Goal: Check status: Check status

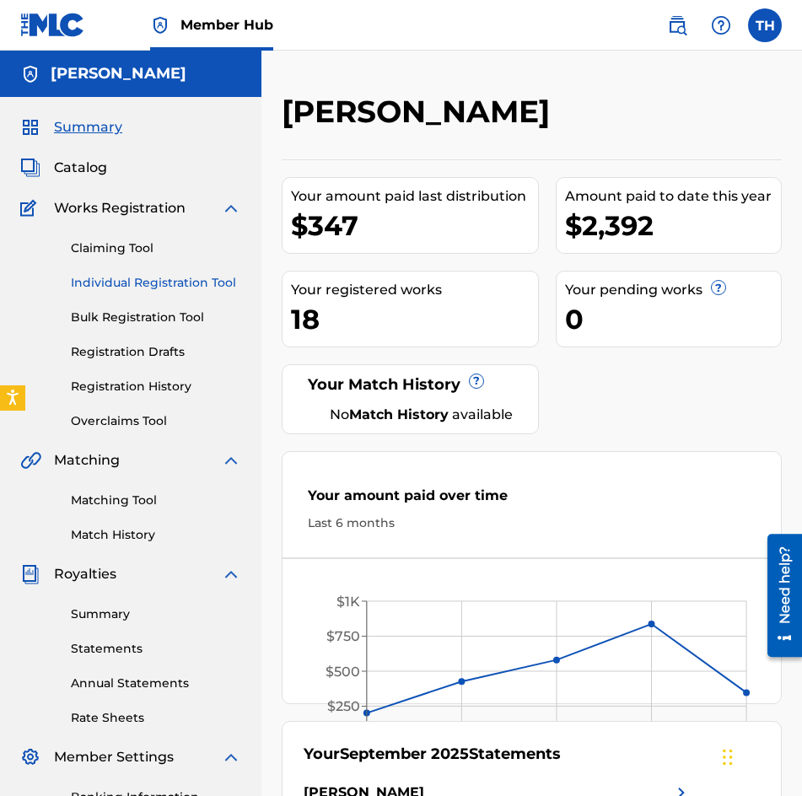
click at [108, 277] on link "Individual Registration Tool" at bounding box center [156, 283] width 170 height 18
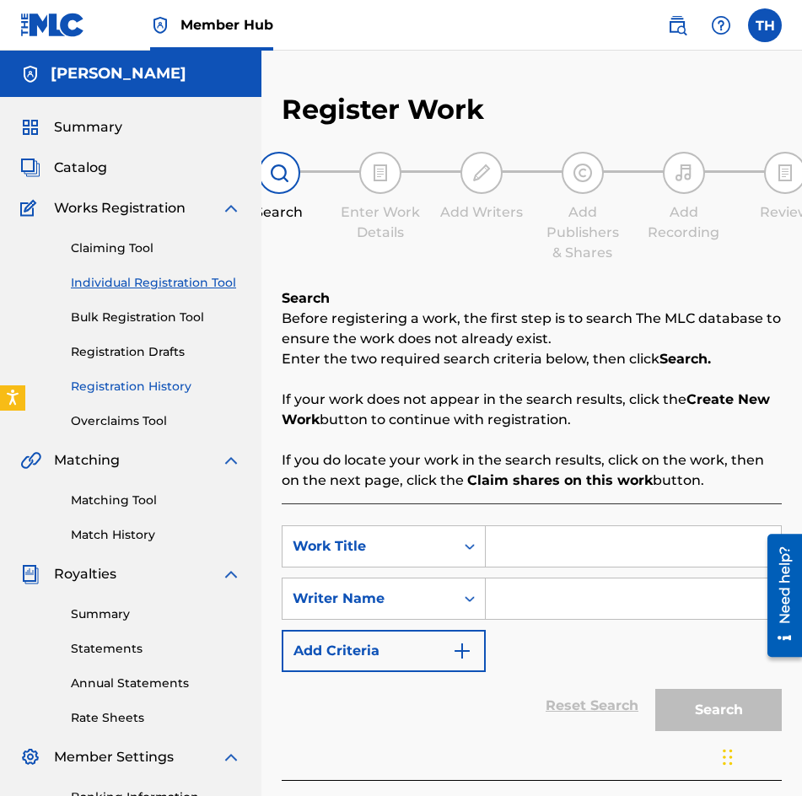
click at [111, 379] on link "Registration History" at bounding box center [156, 387] width 170 height 18
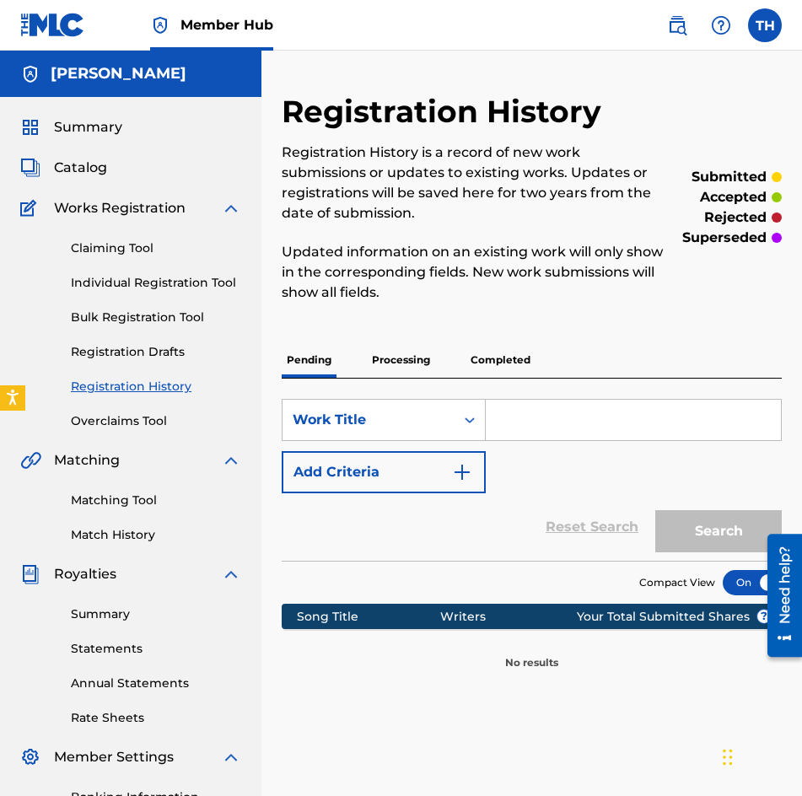
click at [419, 354] on p "Processing" at bounding box center [401, 359] width 68 height 35
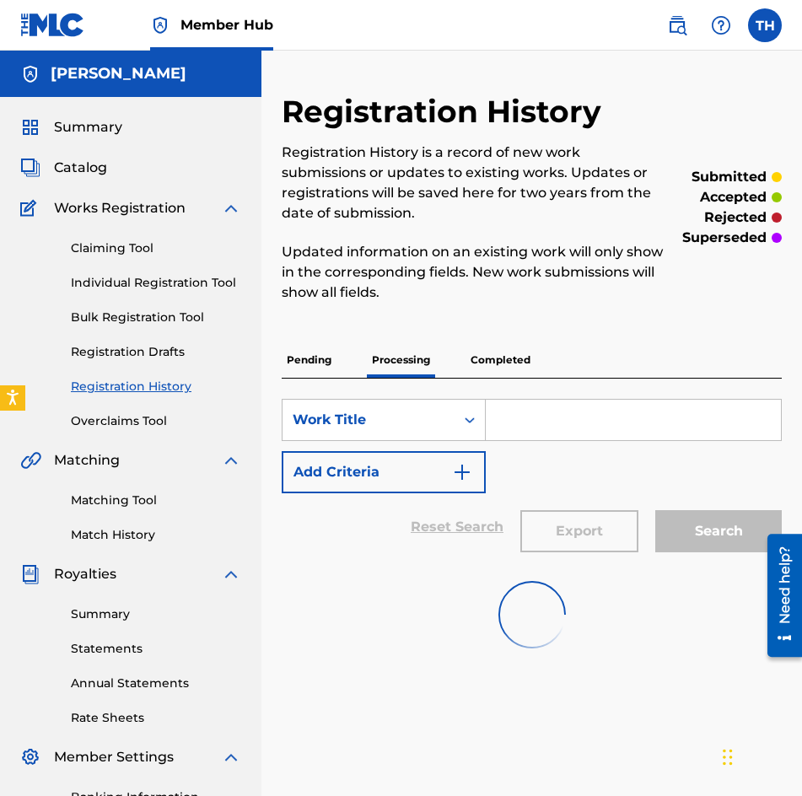
click at [508, 361] on p "Completed" at bounding box center [500, 359] width 70 height 35
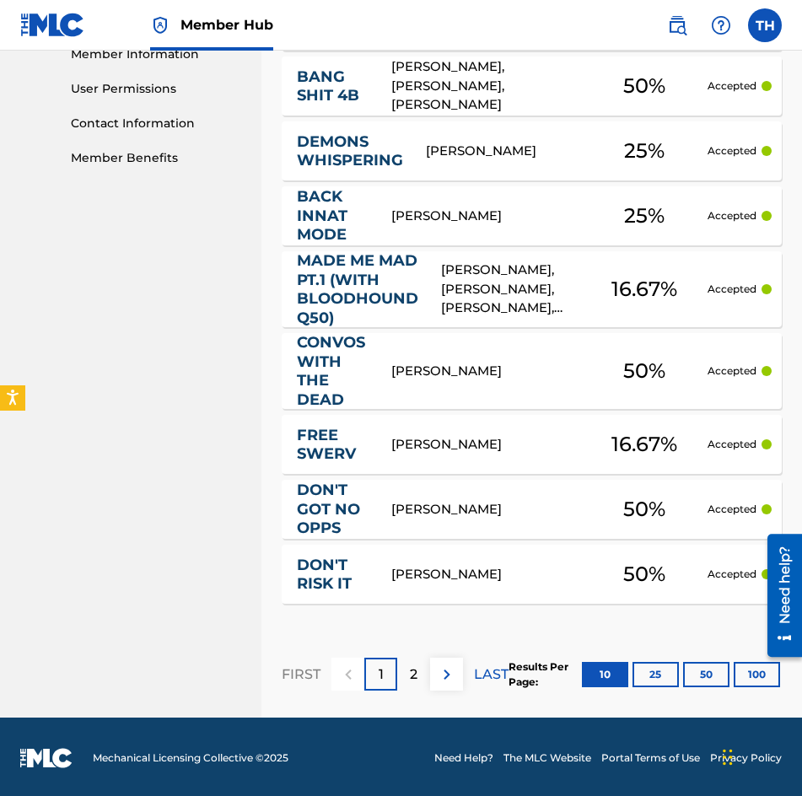
scroll to position [799, 0]
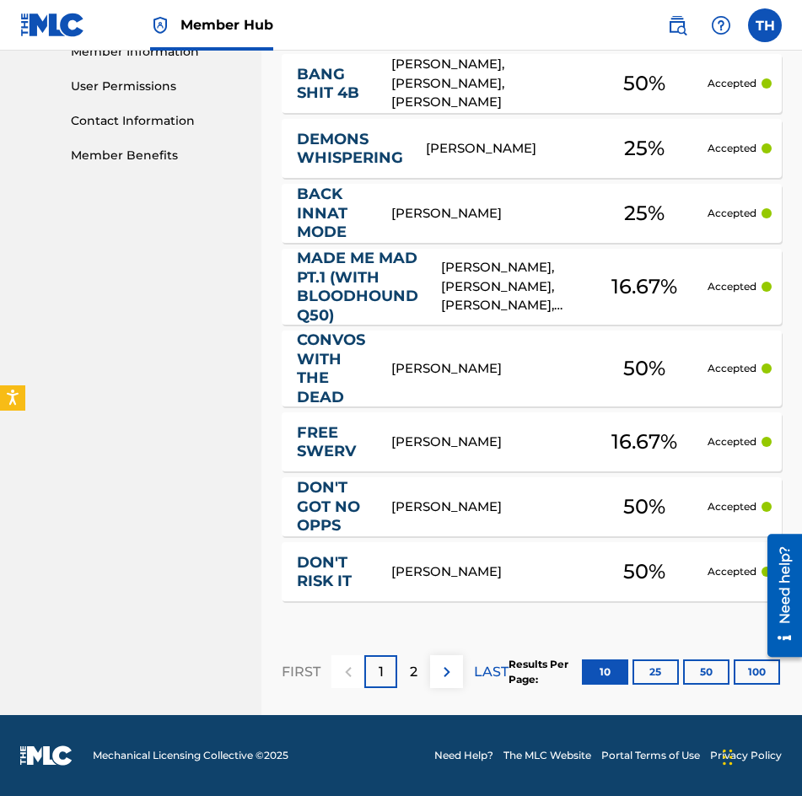
click at [410, 664] on p "2" at bounding box center [414, 672] width 8 height 20
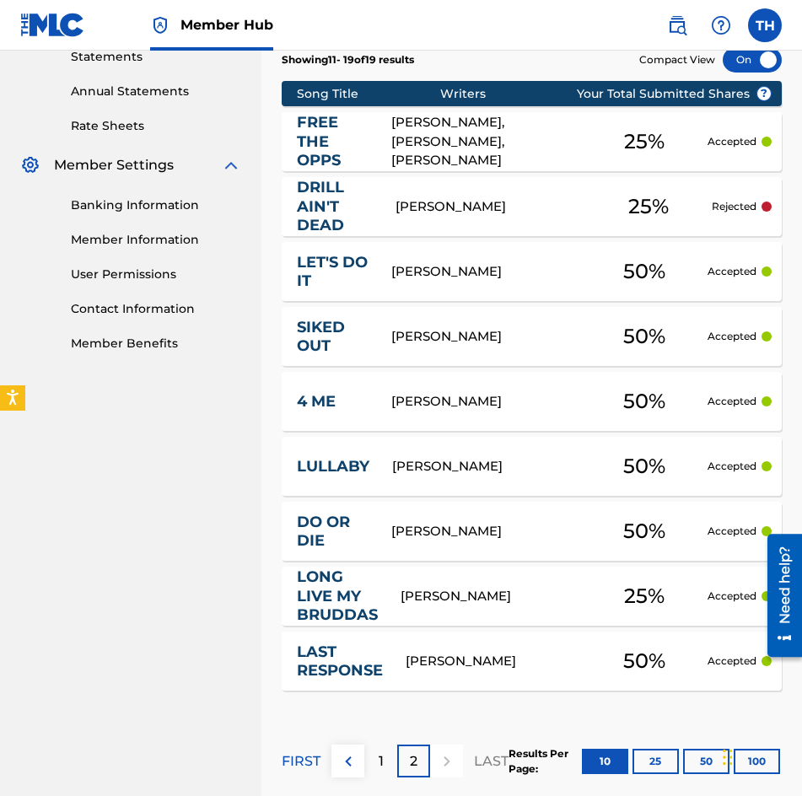
scroll to position [597, 0]
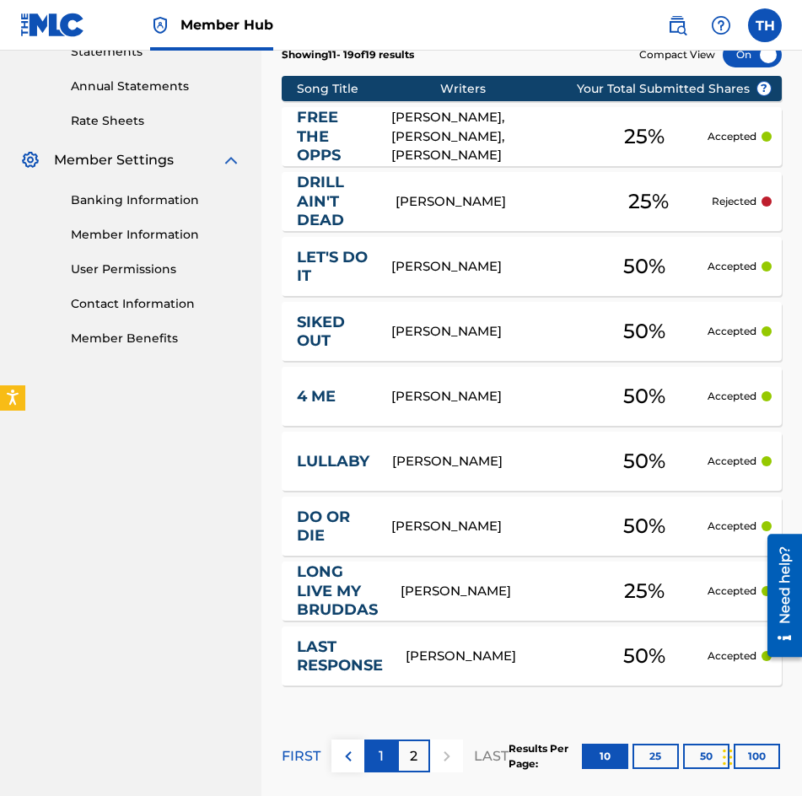
click at [370, 750] on div "1" at bounding box center [380, 755] width 33 height 33
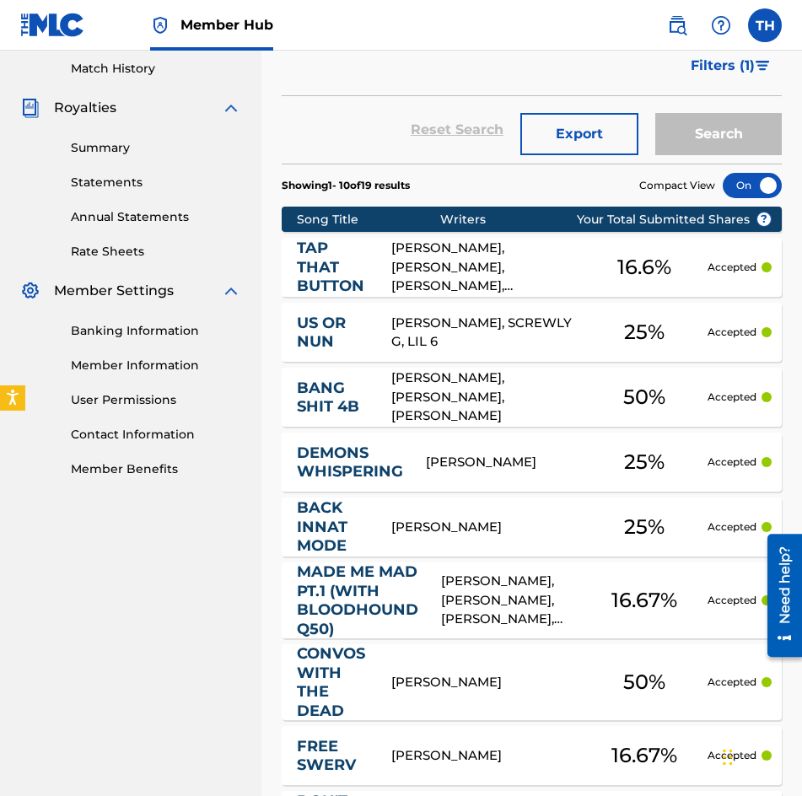
scroll to position [428, 0]
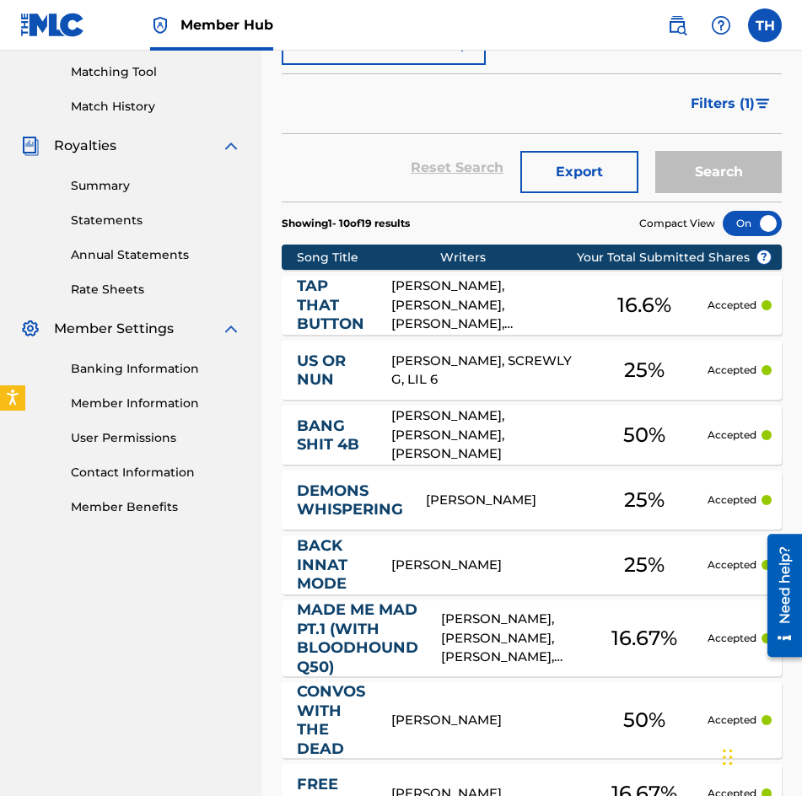
click at [335, 308] on link "TAP THAT BUTTON" at bounding box center [333, 305] width 72 height 57
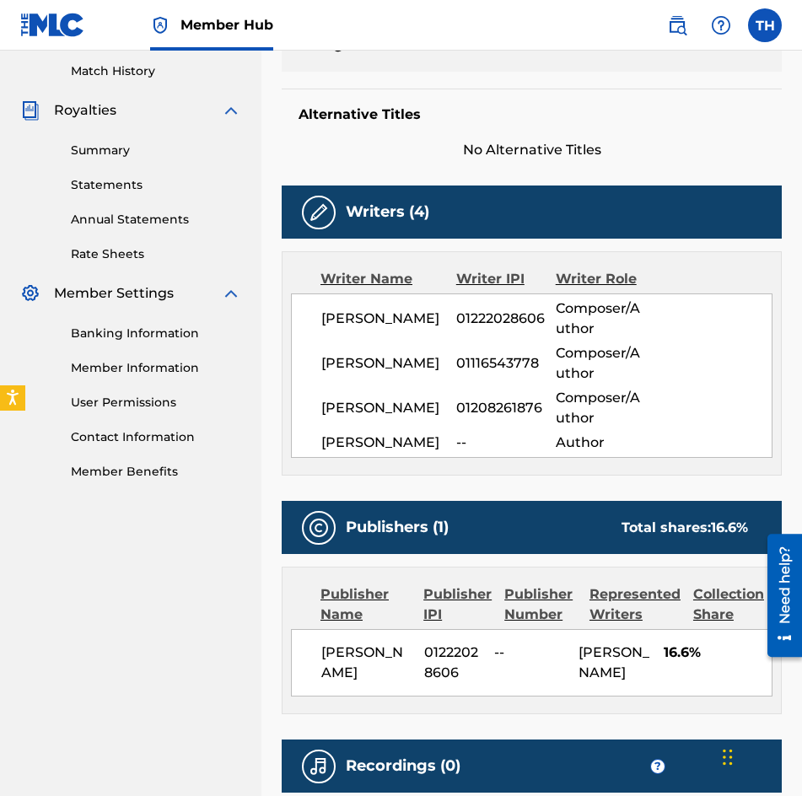
scroll to position [422, 0]
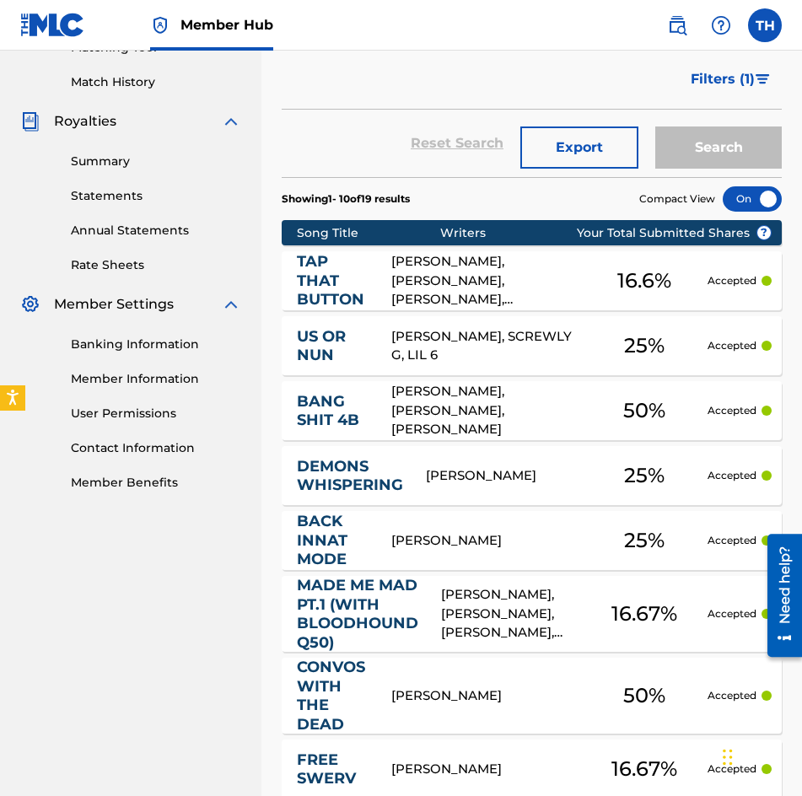
scroll to position [506, 0]
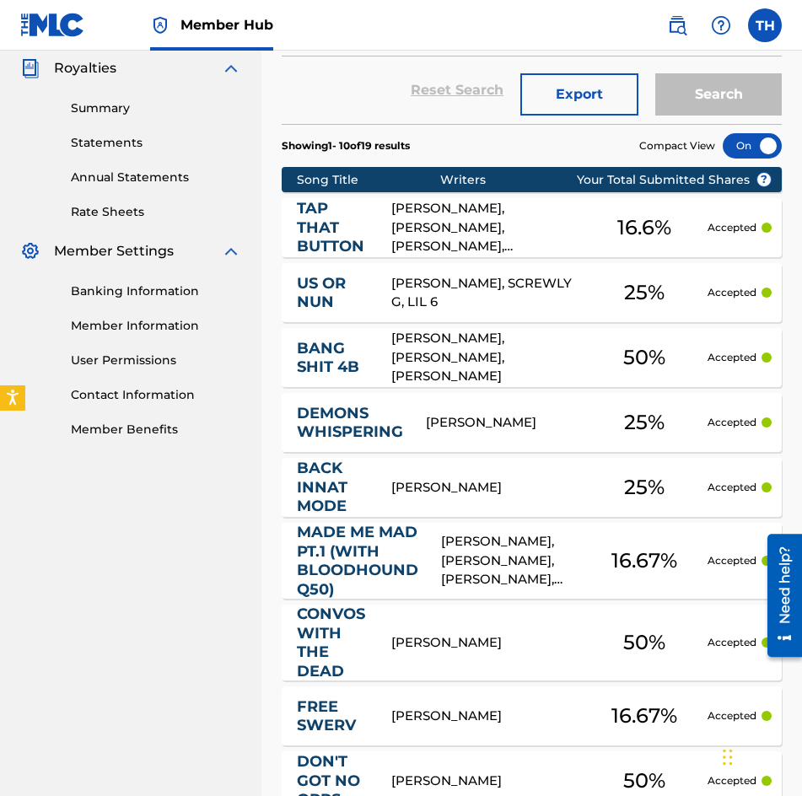
click at [336, 425] on link "DEMONS WHISPERING" at bounding box center [350, 423] width 106 height 38
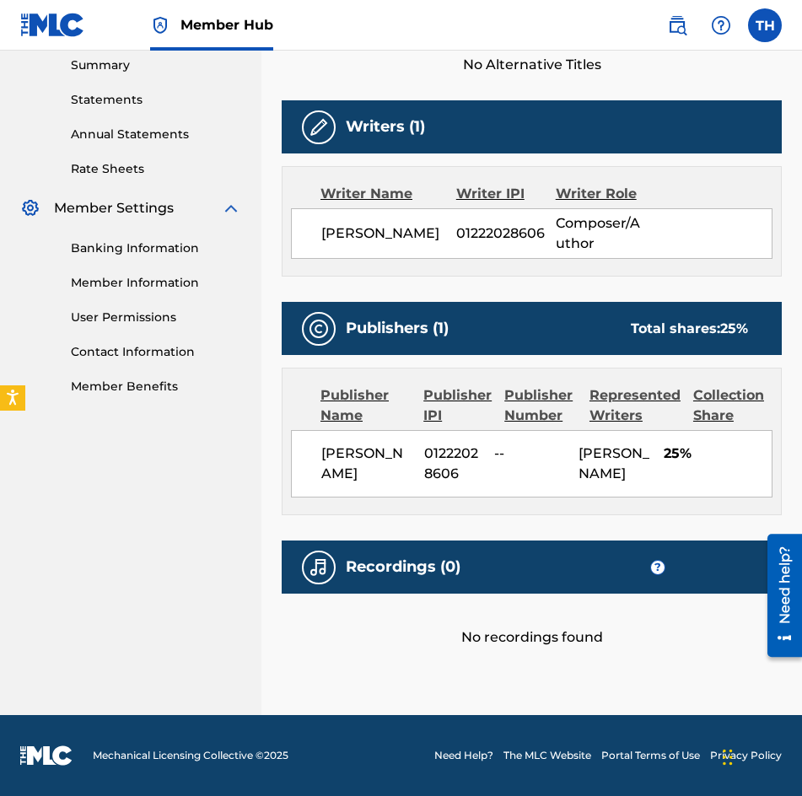
scroll to position [569, 0]
click at [20, 399] on button "Open accessiBe: accessibility options, statement and help" at bounding box center [13, 398] width 28 height 28
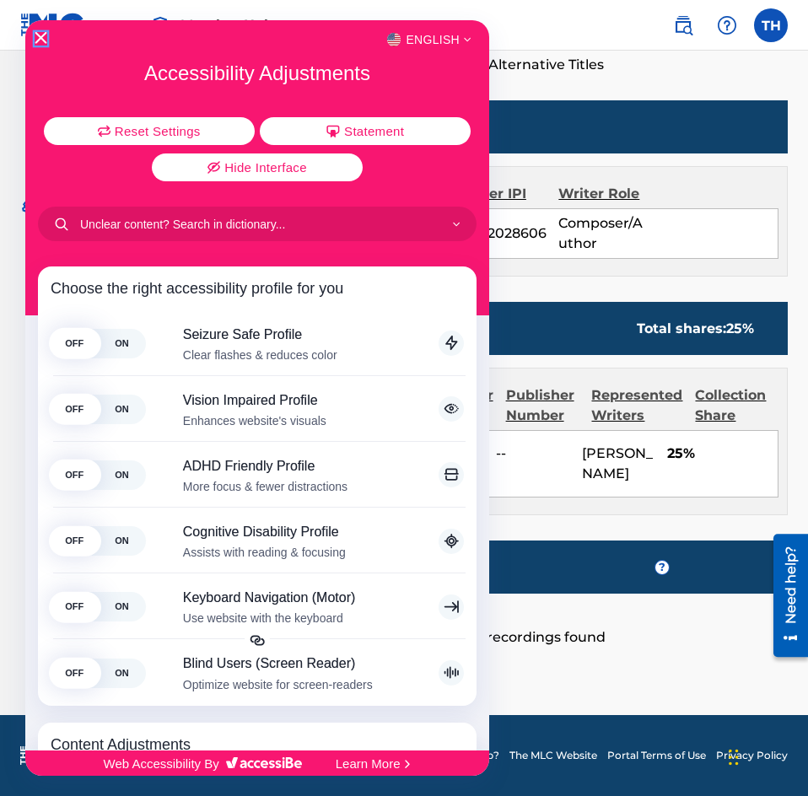
click at [37, 34] on icon "Close Accessibility Interface" at bounding box center [41, 38] width 12 height 12
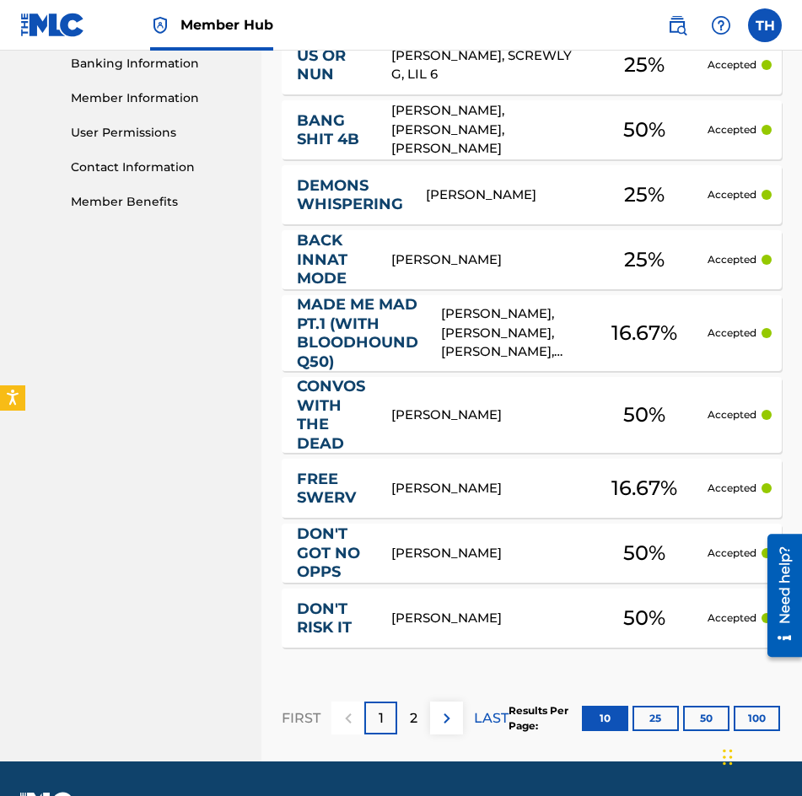
scroll to position [738, 0]
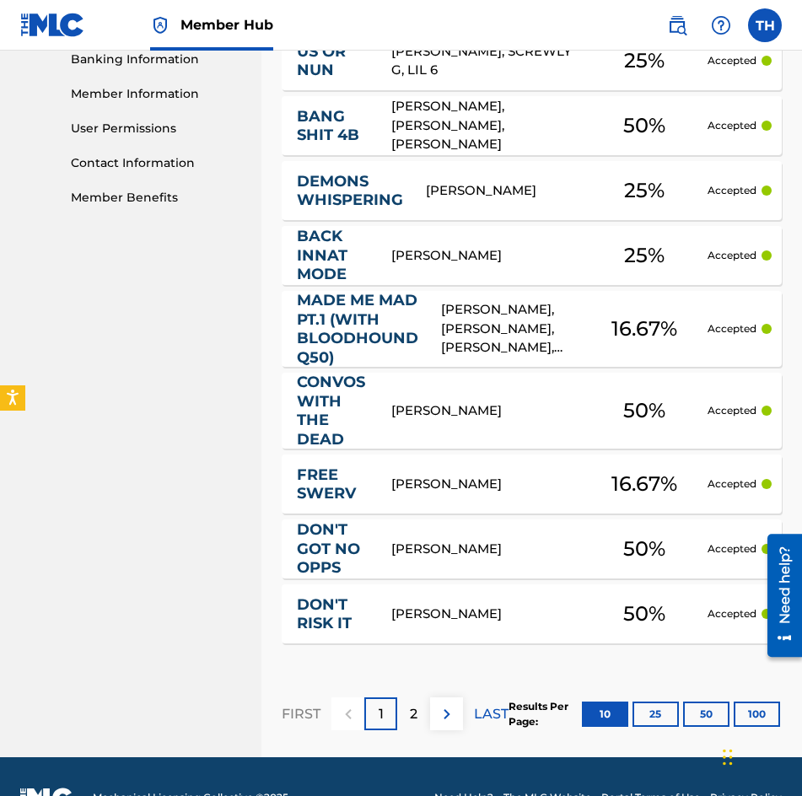
click at [325, 265] on link "BACK INNAT MODE" at bounding box center [333, 255] width 72 height 57
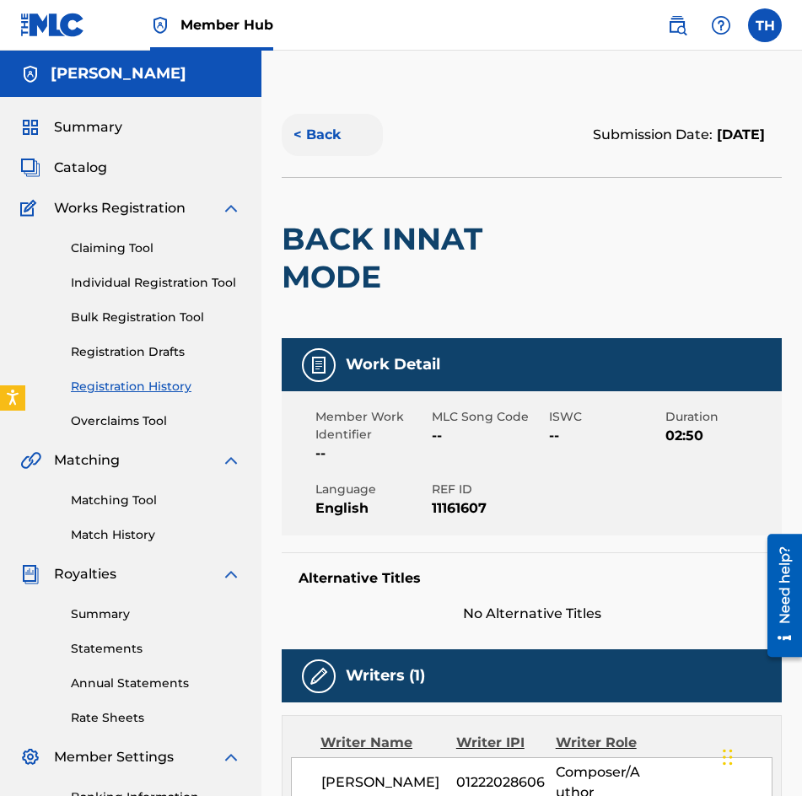
click at [337, 135] on button "< Back" at bounding box center [332, 135] width 101 height 42
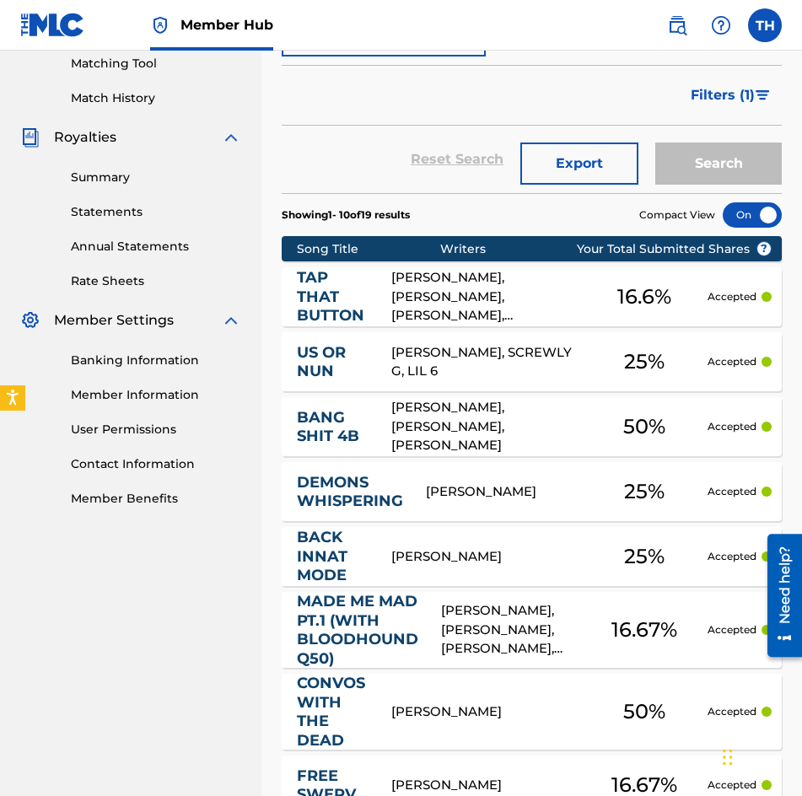
scroll to position [503, 0]
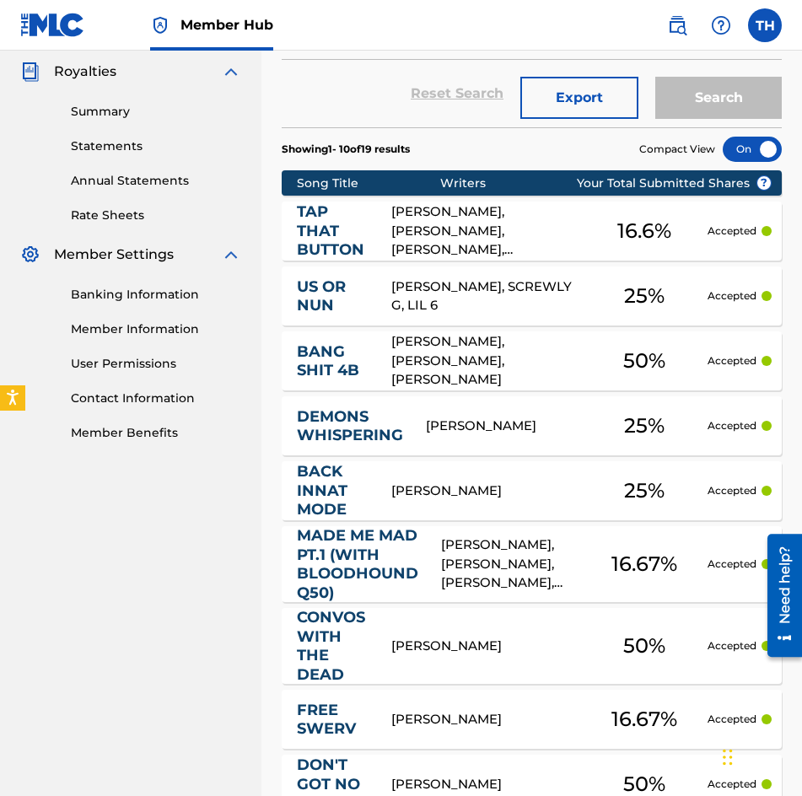
click at [315, 498] on link "BACK INNAT MODE" at bounding box center [333, 490] width 72 height 57
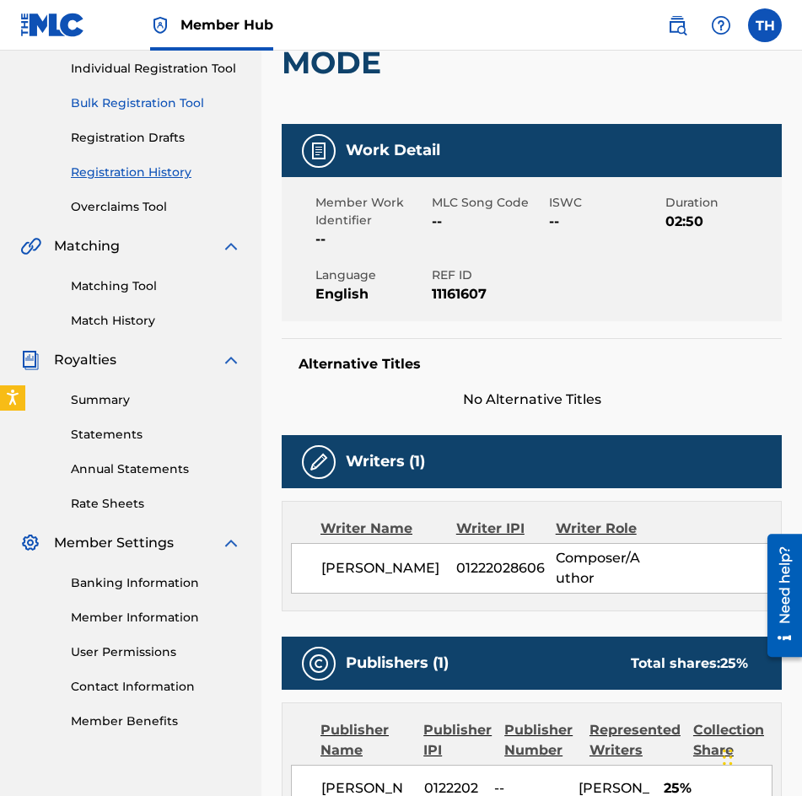
scroll to position [253, 0]
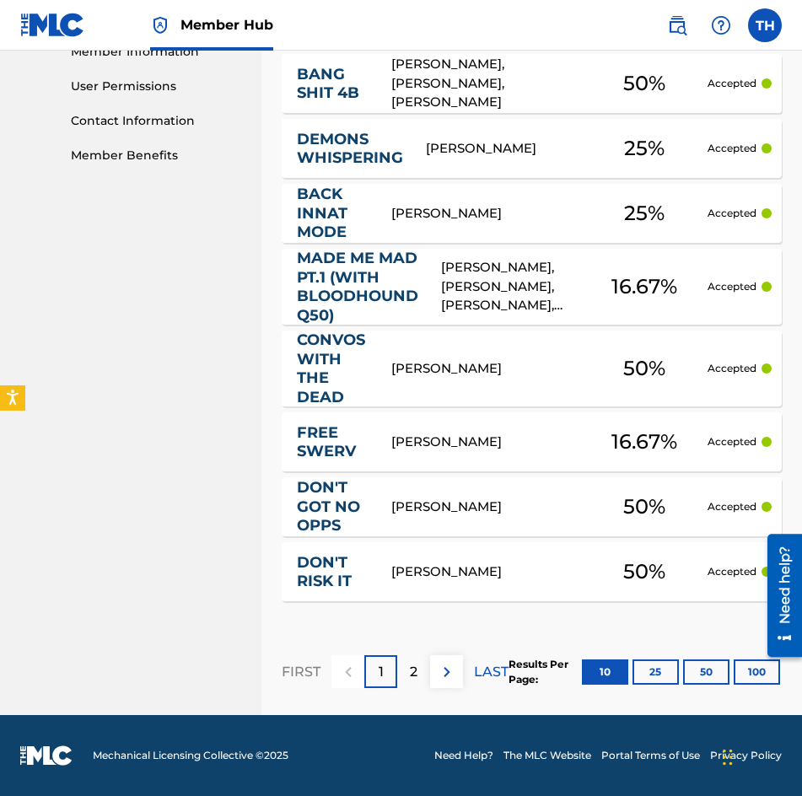
scroll to position [799, 0]
click at [410, 436] on div "[PERSON_NAME]" at bounding box center [486, 442] width 190 height 19
click at [410, 669] on p "2" at bounding box center [414, 672] width 8 height 20
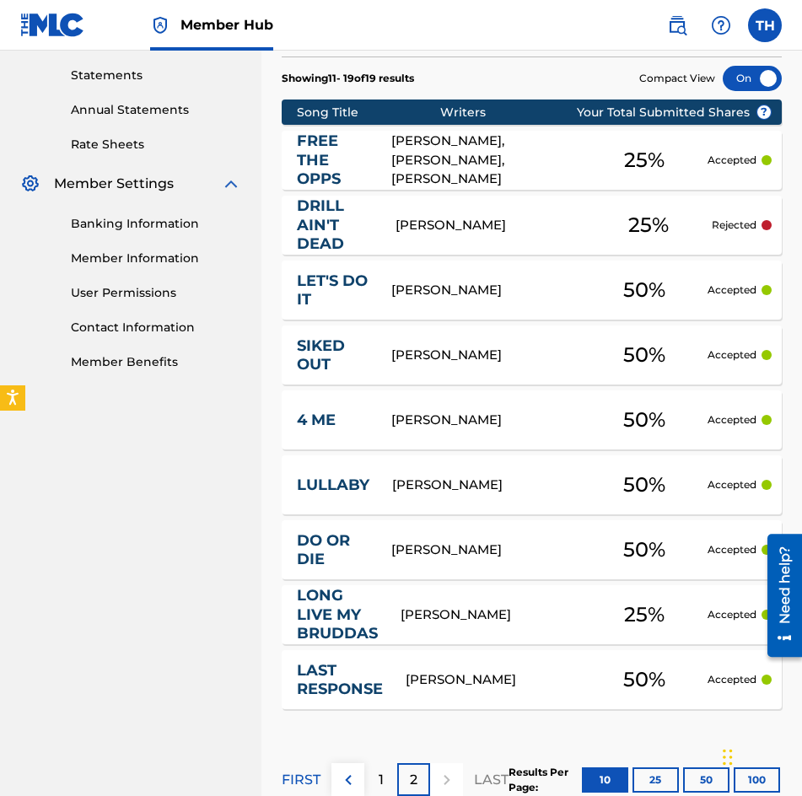
scroll to position [597, 0]
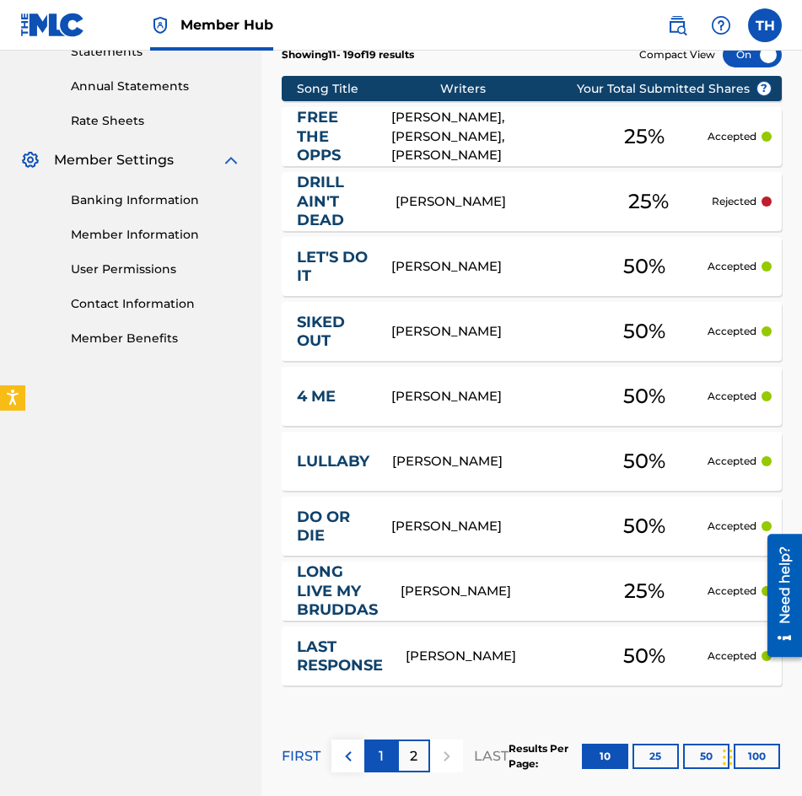
click at [383, 757] on p "1" at bounding box center [381, 756] width 5 height 20
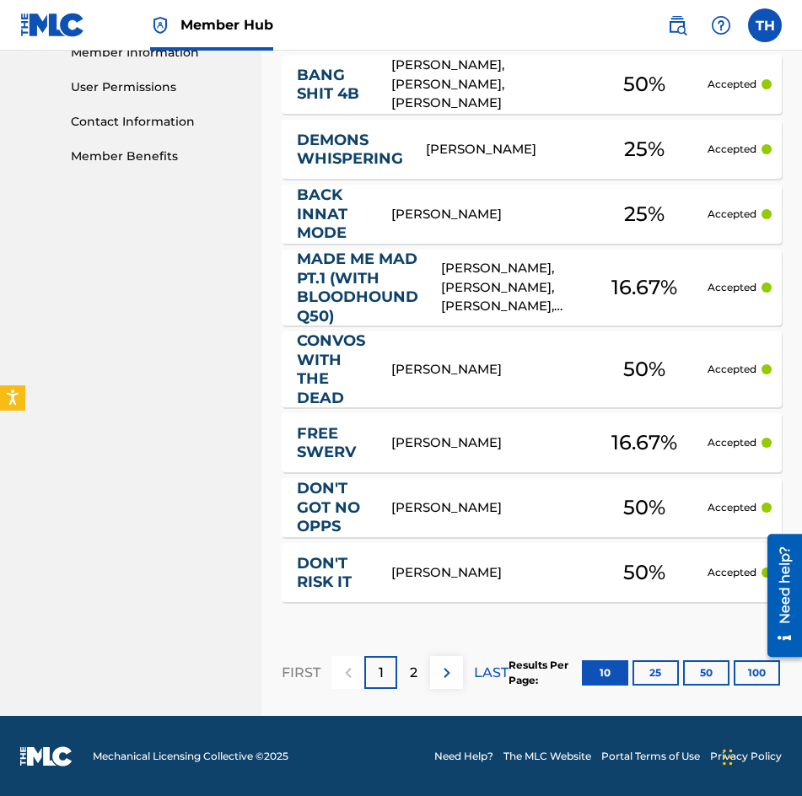
scroll to position [799, 0]
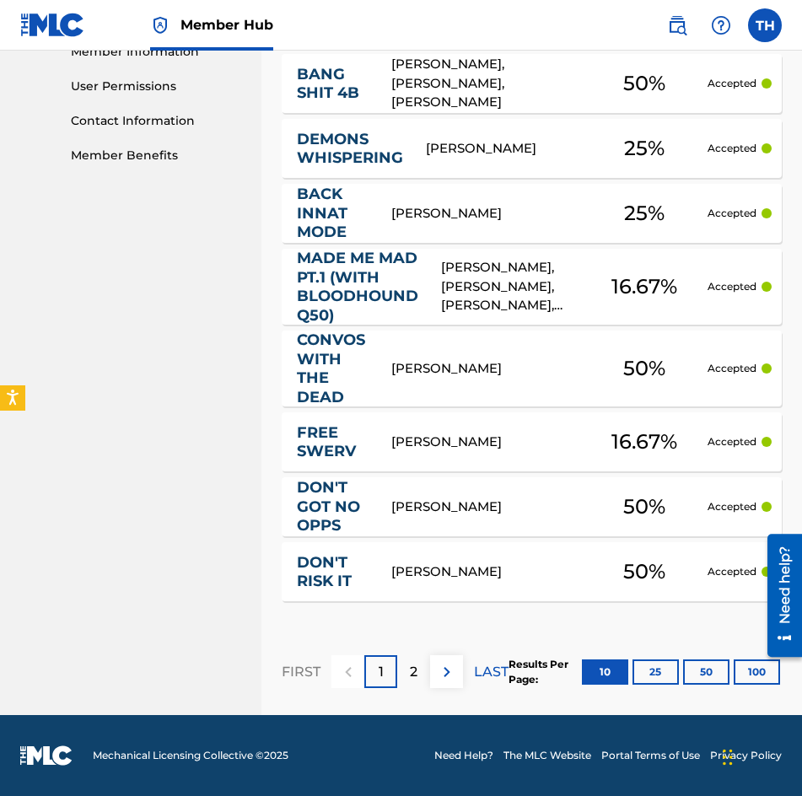
click at [321, 444] on link "FREE SWERV" at bounding box center [333, 442] width 72 height 38
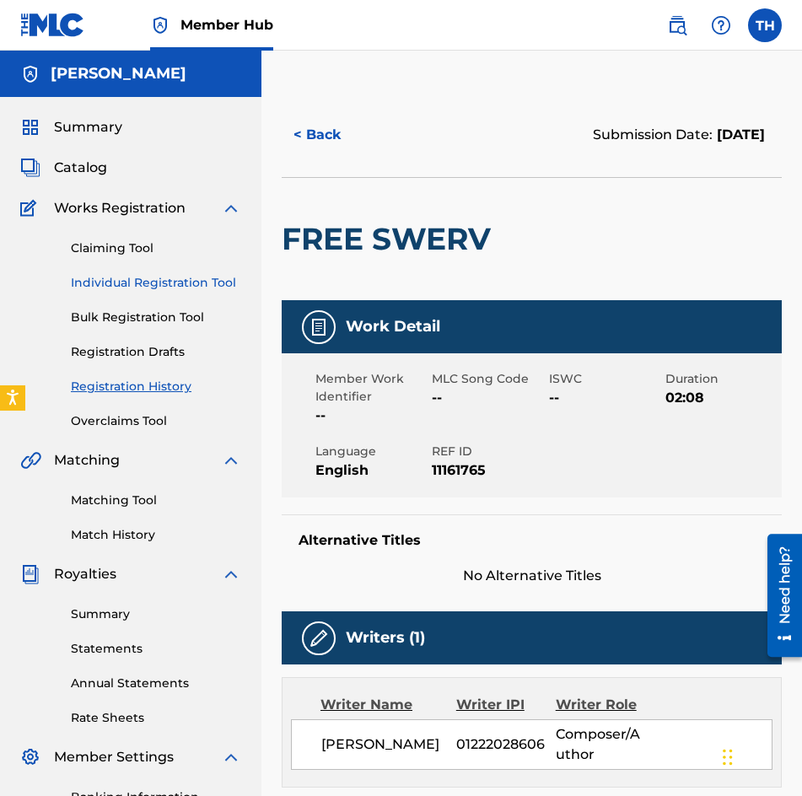
click at [120, 274] on link "Individual Registration Tool" at bounding box center [156, 283] width 170 height 18
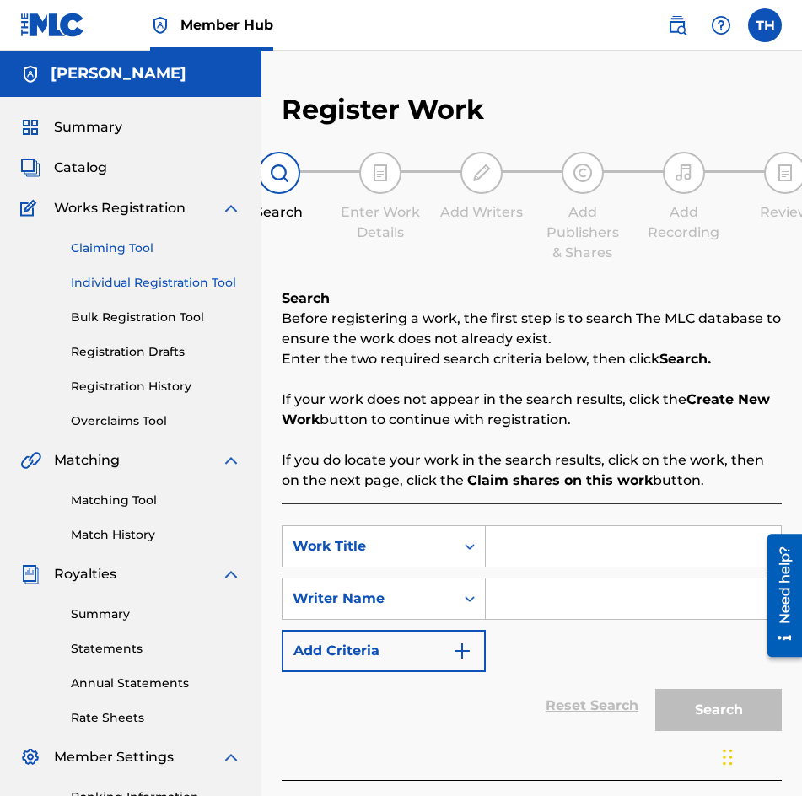
click at [124, 244] on link "Claiming Tool" at bounding box center [156, 248] width 170 height 18
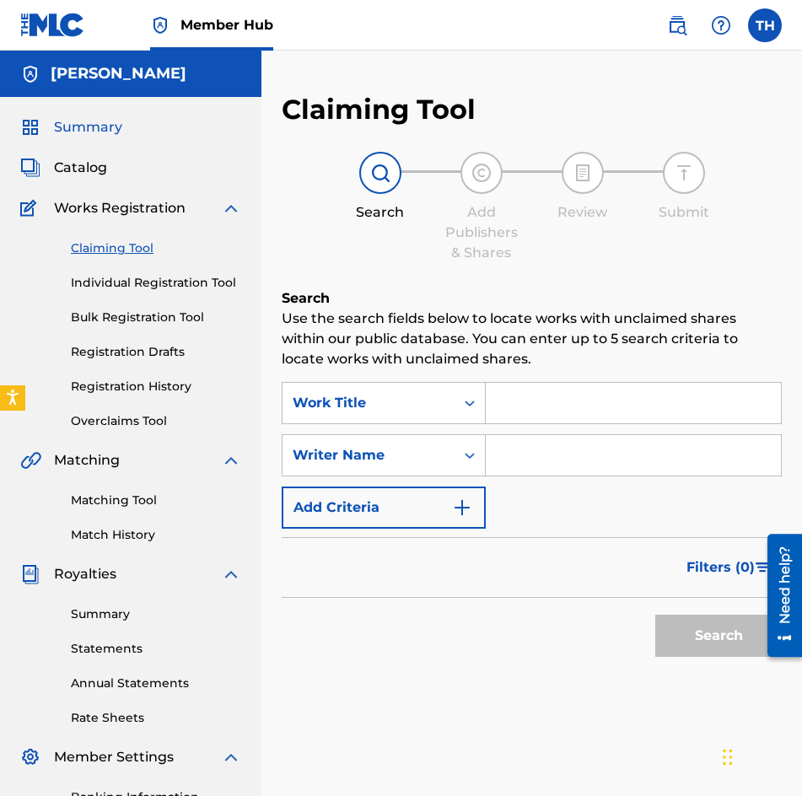
click at [99, 121] on span "Summary" at bounding box center [88, 127] width 68 height 20
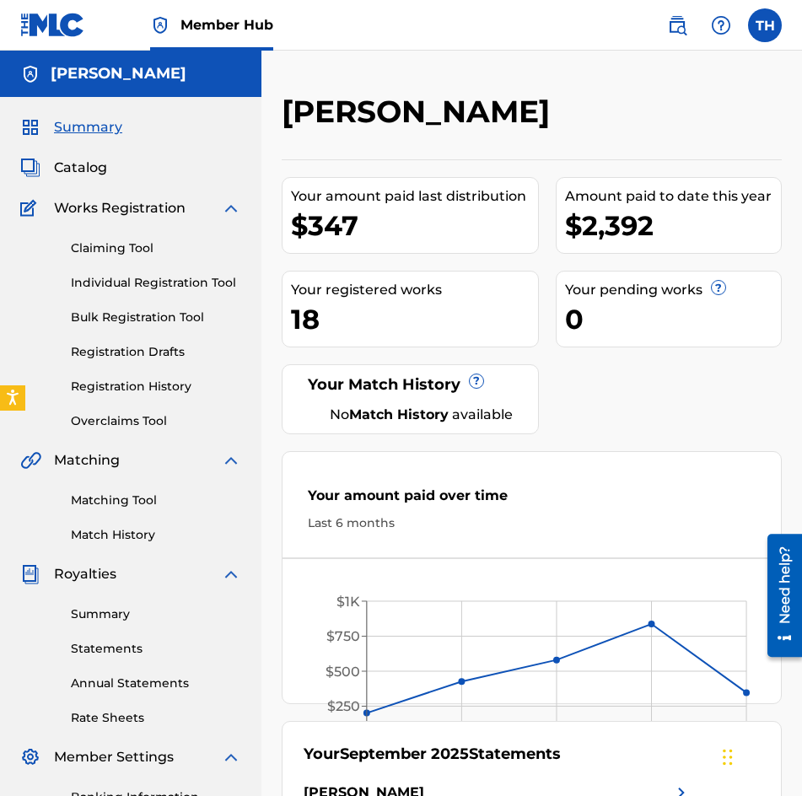
drag, startPoint x: 426, startPoint y: 66, endPoint x: 501, endPoint y: 27, distance: 84.5
click at [436, 58] on div "[PERSON_NAME] Your amount paid last distribution $347 Amount paid to date this …" at bounding box center [531, 508] width 540 height 914
